Goal: Information Seeking & Learning: Learn about a topic

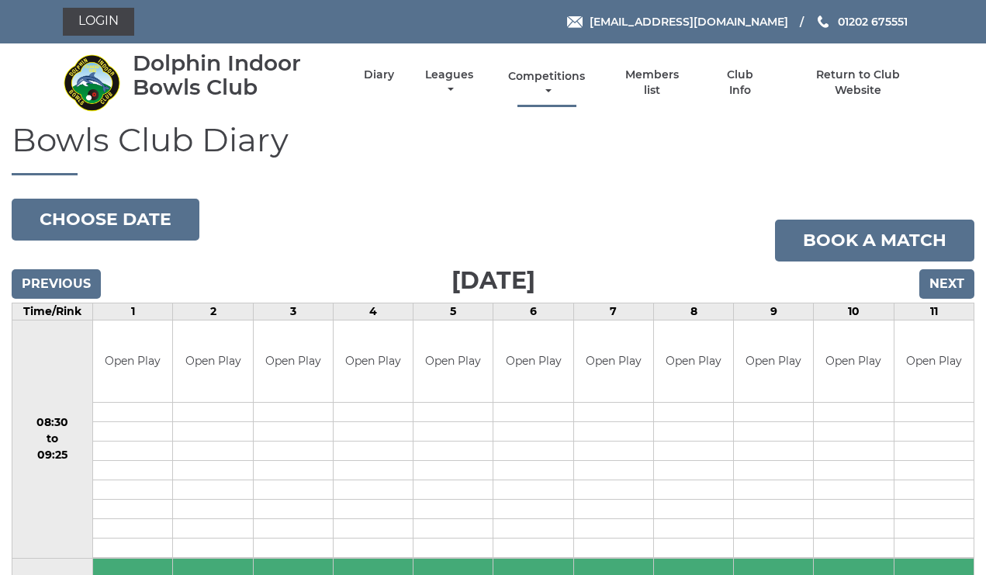
click at [578, 84] on link "Competitions" at bounding box center [547, 84] width 85 height 30
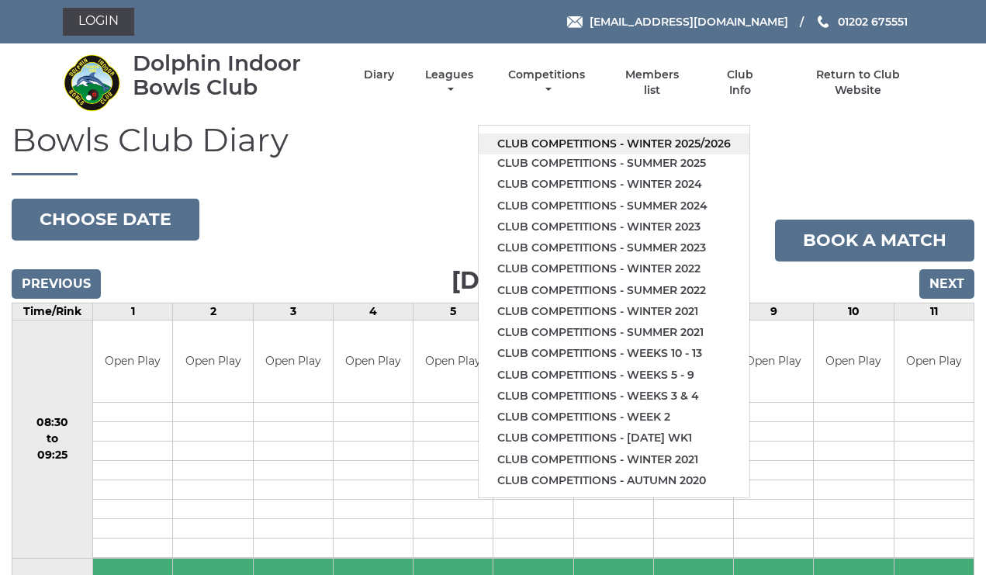
click at [579, 133] on link "Club competitions - Winter 2025/2026" at bounding box center [614, 143] width 271 height 21
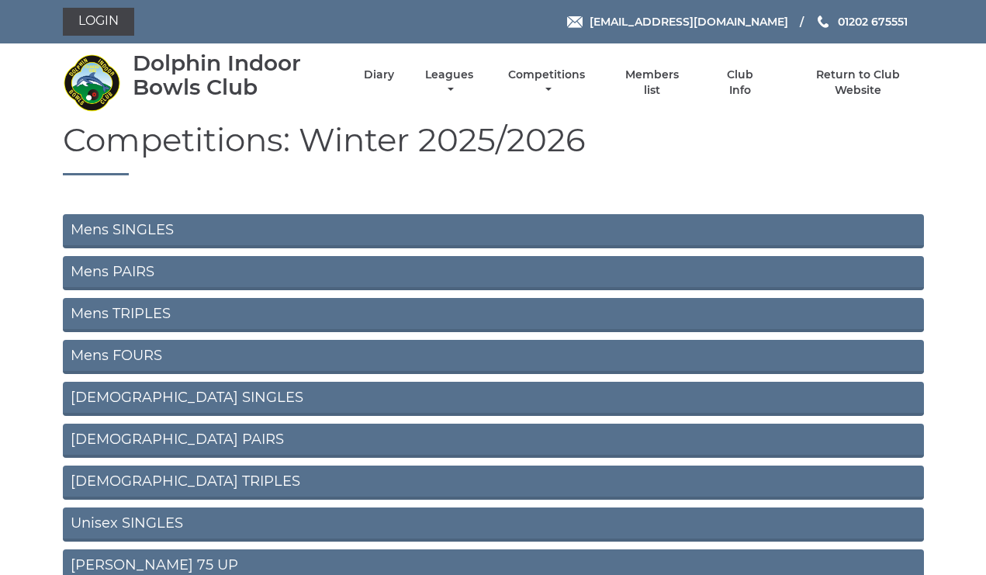
click at [158, 263] on link "Mens PAIRS" at bounding box center [493, 273] width 861 height 34
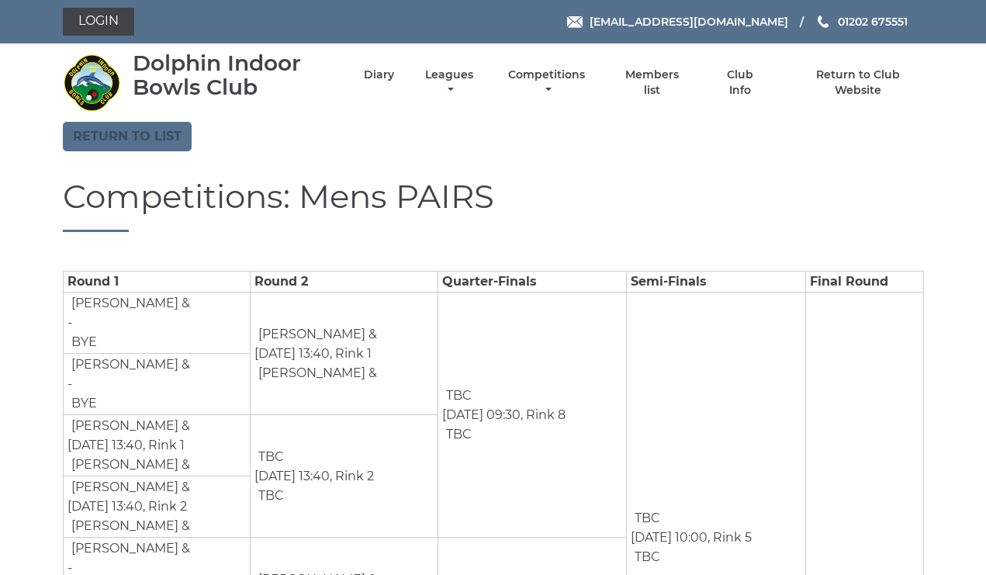
click at [114, 134] on link "Return to list" at bounding box center [127, 136] width 129 height 29
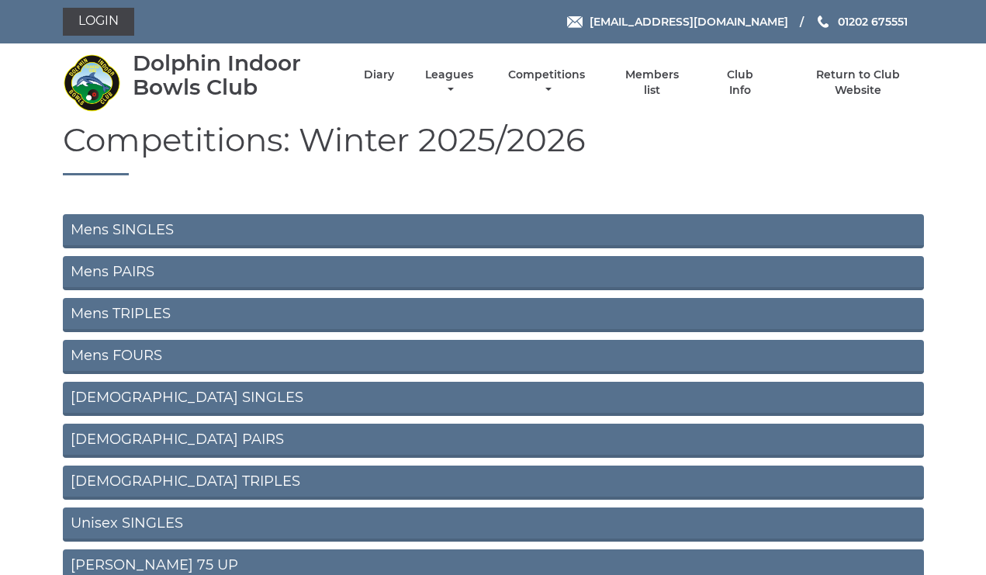
click at [136, 311] on link "Mens TRIPLES" at bounding box center [493, 315] width 861 height 34
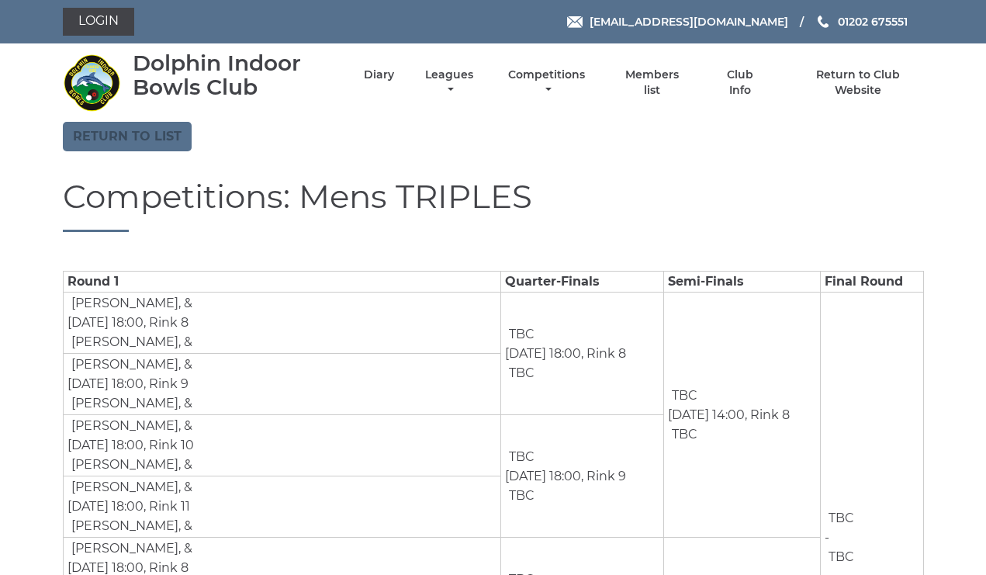
click at [140, 133] on link "Return to list" at bounding box center [127, 136] width 129 height 29
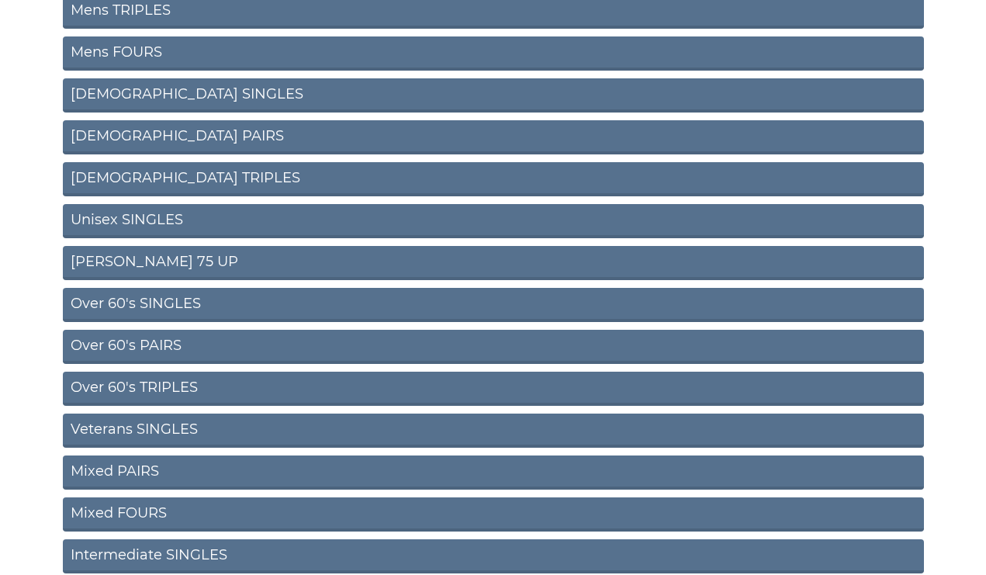
scroll to position [306, 0]
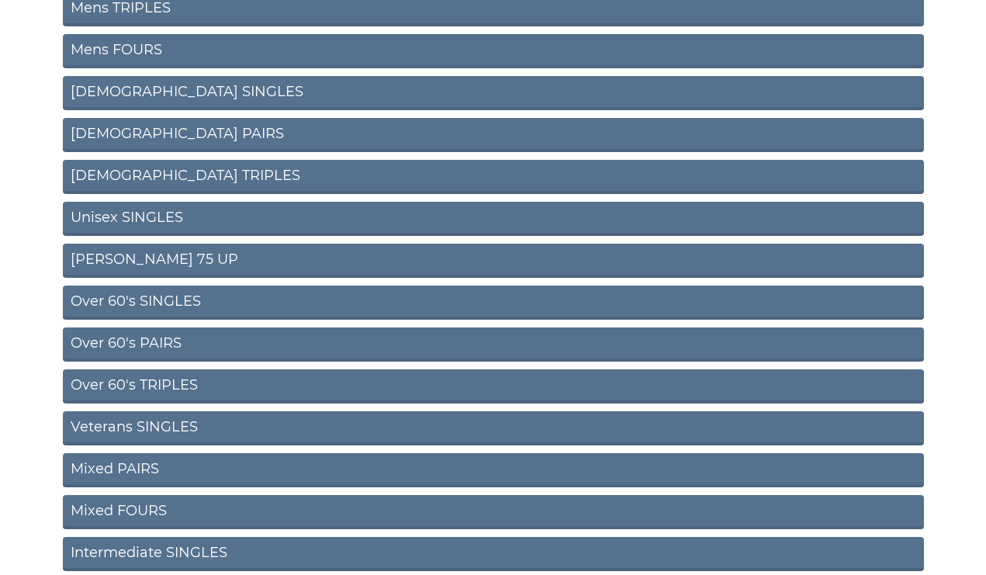
click at [144, 341] on link "Over 60's PAIRS" at bounding box center [493, 345] width 861 height 34
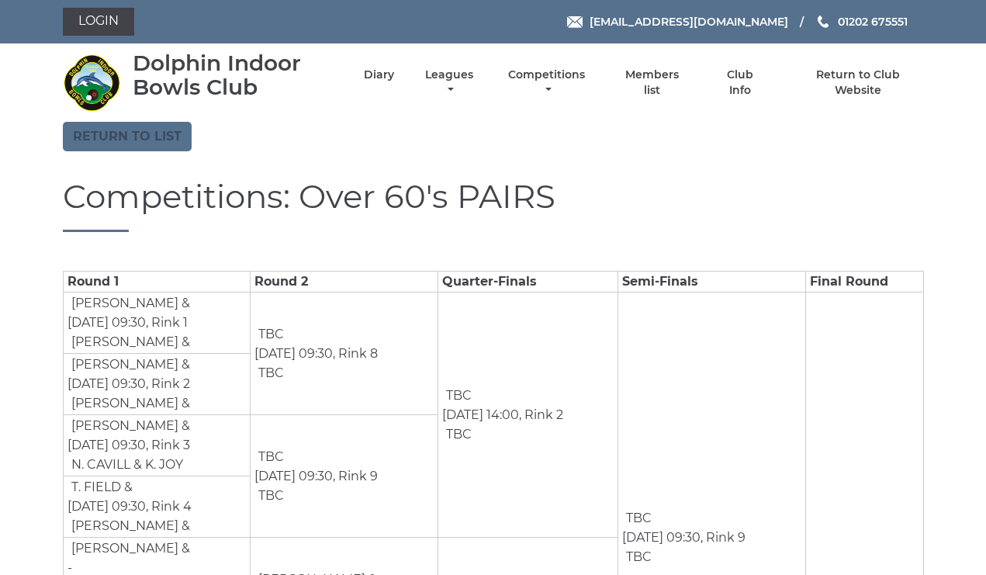
click at [136, 135] on link "Return to list" at bounding box center [127, 136] width 129 height 29
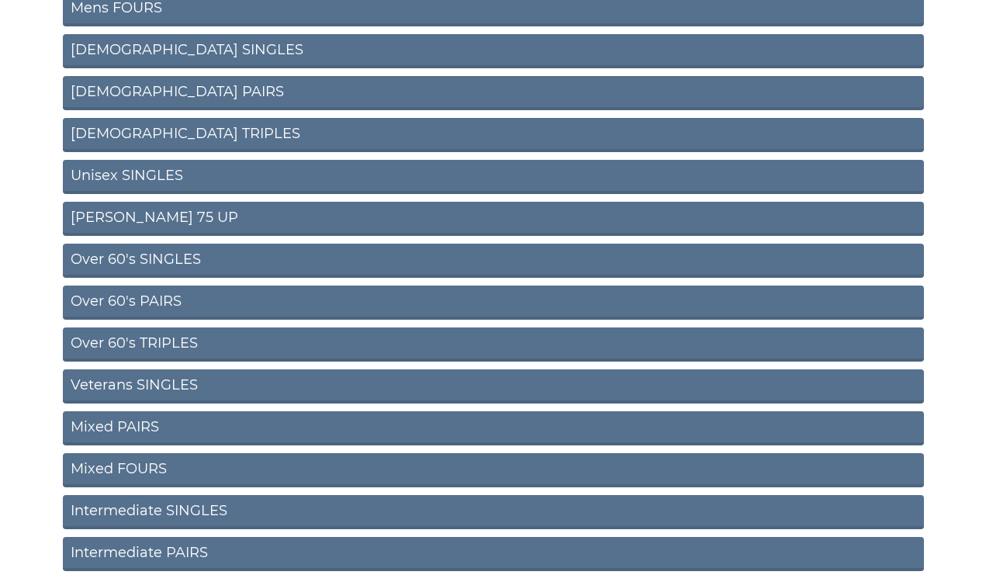
scroll to position [352, 0]
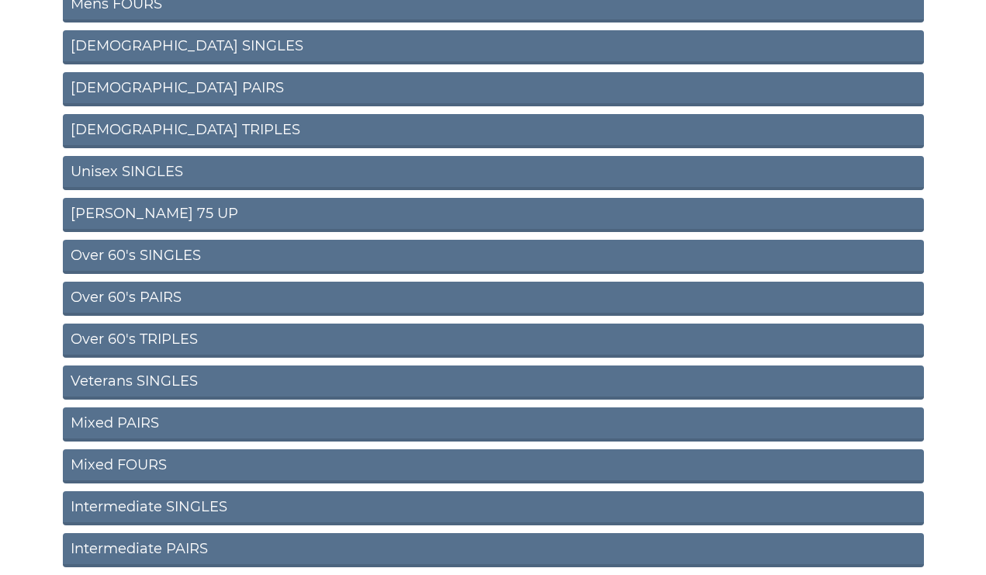
click at [119, 335] on link "Over 60's TRIPLES" at bounding box center [493, 341] width 861 height 34
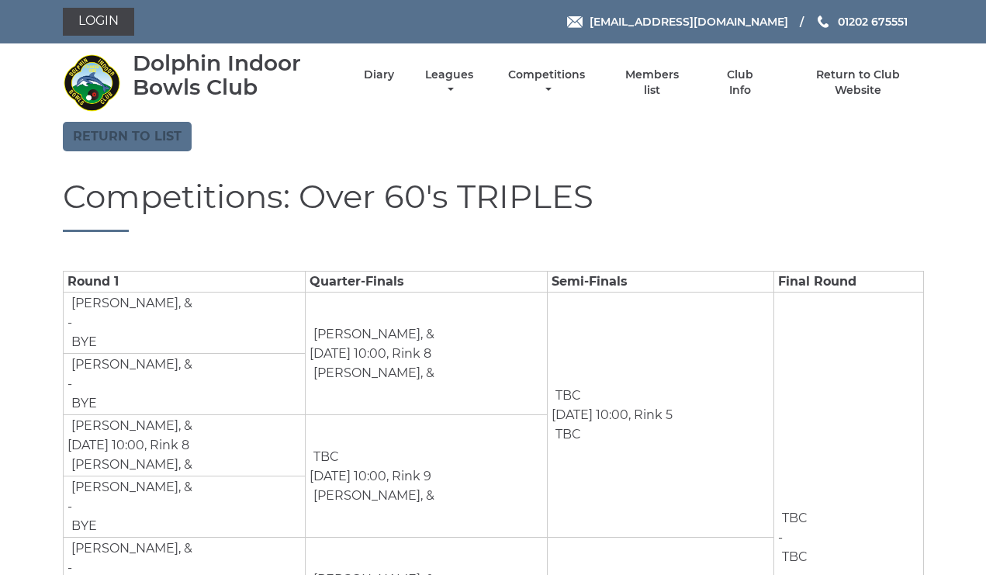
click at [121, 135] on link "Return to list" at bounding box center [127, 136] width 129 height 29
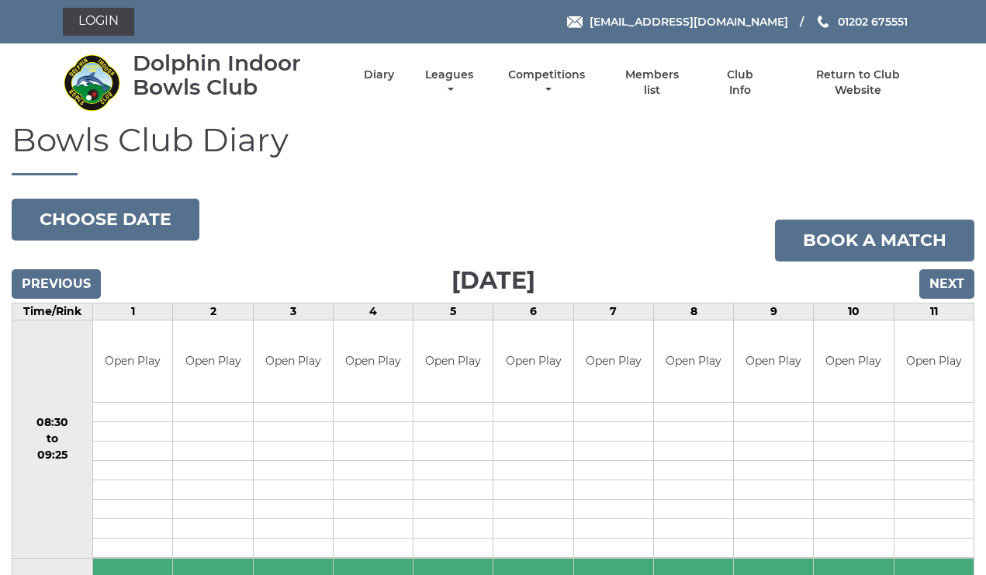
click at [945, 280] on input "Next" at bounding box center [947, 283] width 55 height 29
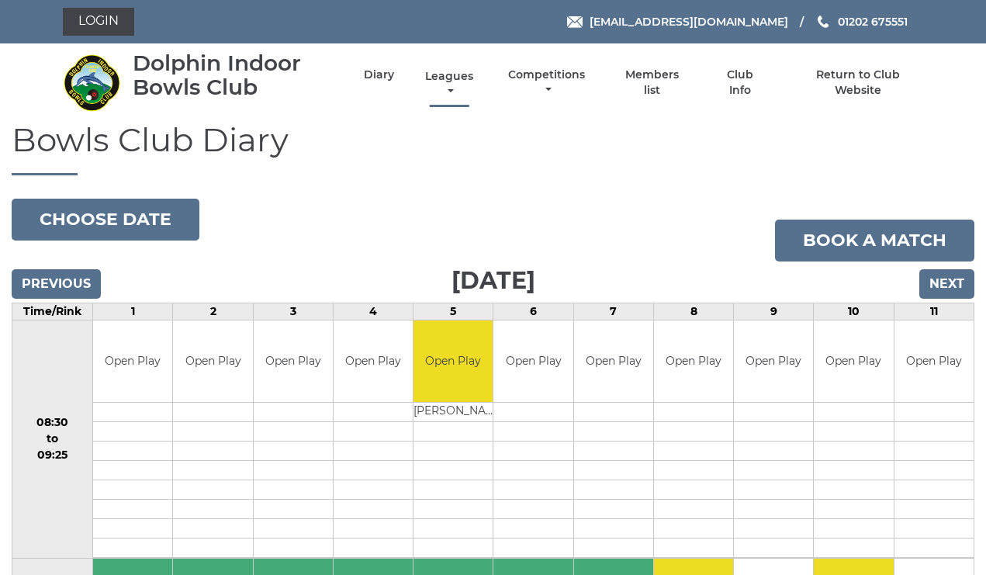
click at [474, 83] on link "Leagues" at bounding box center [449, 84] width 56 height 30
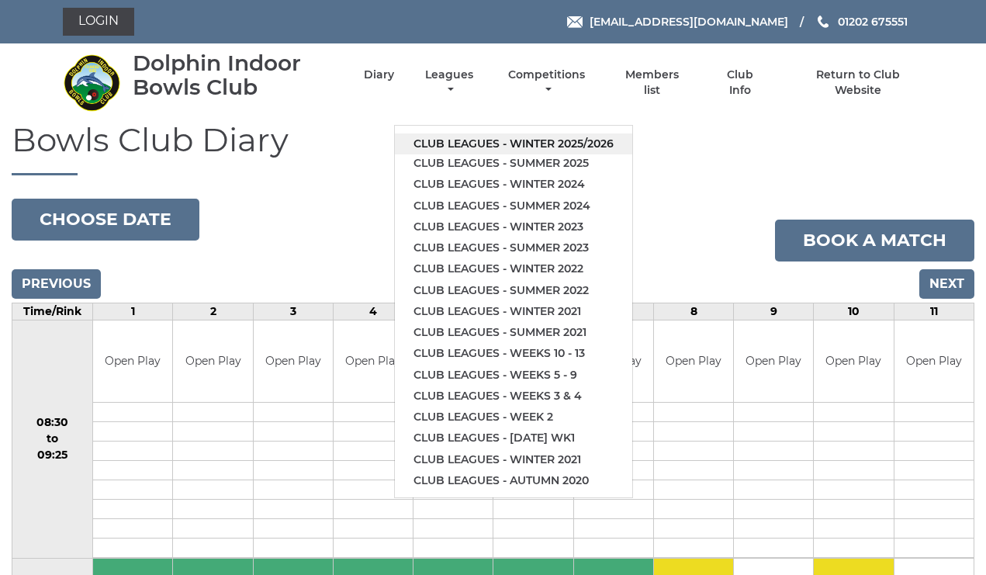
click at [491, 133] on link "Club leagues - Winter 2025/2026" at bounding box center [513, 143] width 237 height 21
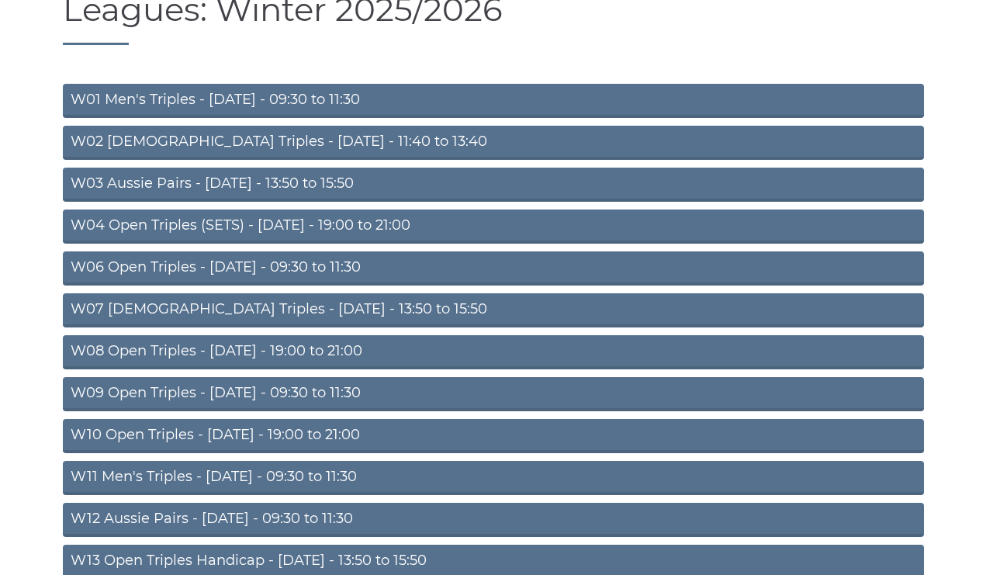
scroll to position [134, 0]
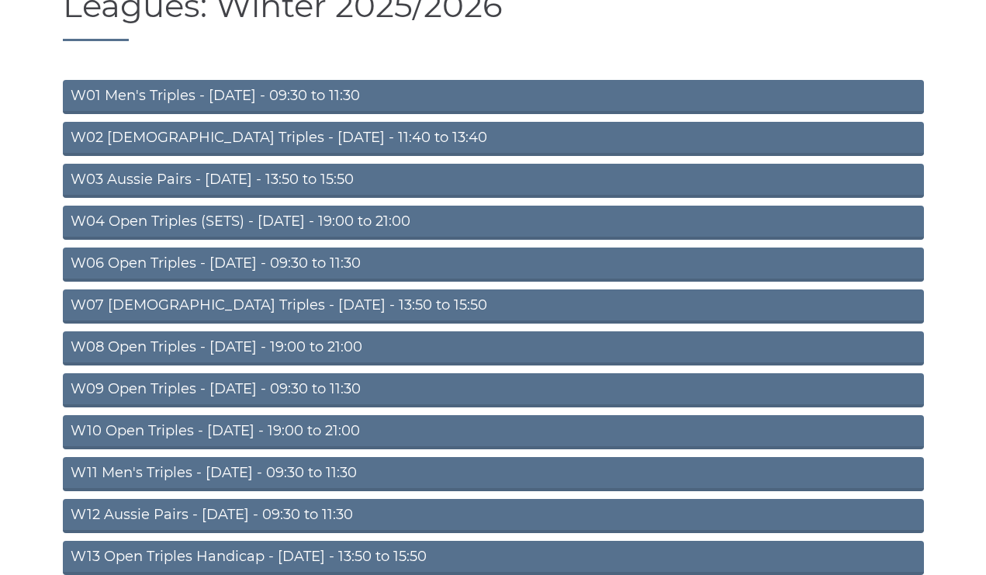
click at [286, 430] on link "W10 Open Triples - Wednesday - 19:00 to 21:00" at bounding box center [493, 432] width 861 height 34
